Goal: Find specific page/section: Find specific page/section

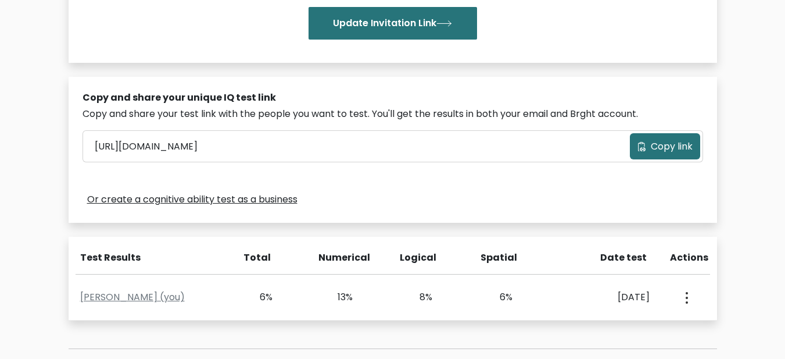
scroll to position [388, 0]
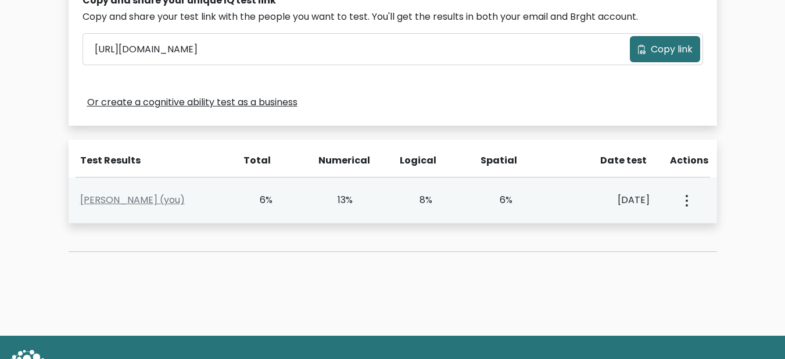
click at [495, 217] on div "Luigi Ramal (you) 6% 13% 8% 6% Sept. 5, 2025 View Profile" at bounding box center [393, 200] width 649 height 46
click at [688, 203] on button "button" at bounding box center [685, 200] width 9 height 36
click at [734, 240] on link "View Profile" at bounding box center [728, 233] width 92 height 19
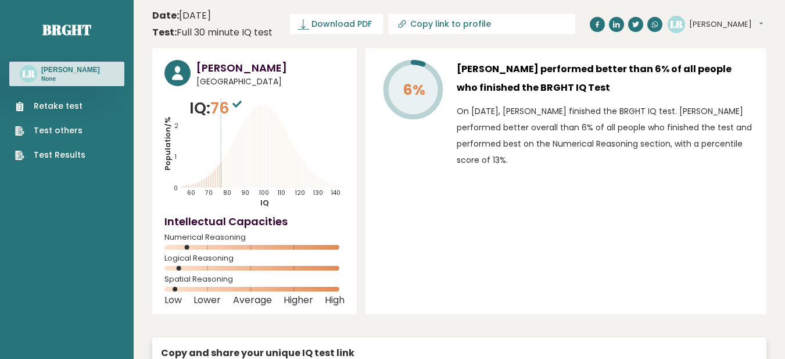
click at [528, 287] on div "6% [PERSON_NAME] performed better than 6% of all people who finished the BRGHT …" at bounding box center [566, 181] width 401 height 266
